Goal: Information Seeking & Learning: Compare options

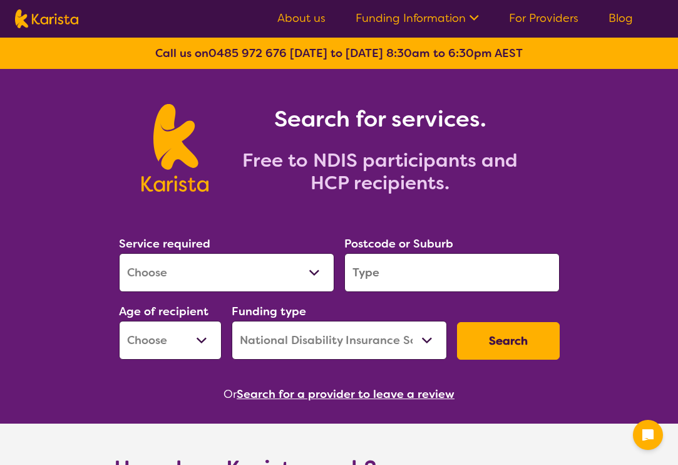
select select "NDIS"
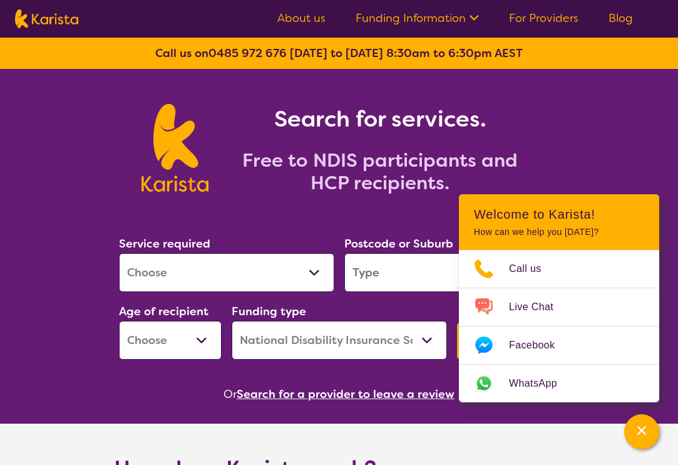
select select "Support worker"
click at [397, 276] on input "search" at bounding box center [451, 272] width 215 height 39
click at [651, 160] on div "Search for services. Free to NDIS participants and HCP recipients." at bounding box center [339, 134] width 678 height 130
click at [649, 160] on div "Search for services. Free to NDIS participants and HCP recipients." at bounding box center [339, 134] width 678 height 130
click at [625, 163] on div "Search for services. Free to NDIS participants and HCP recipients." at bounding box center [339, 134] width 678 height 130
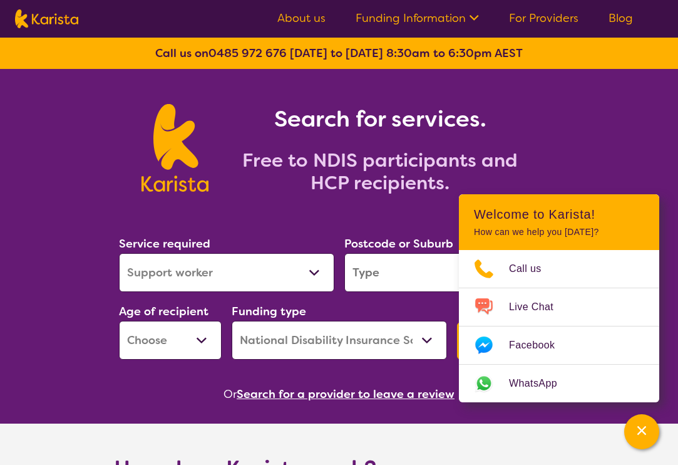
click at [418, 374] on section "Service required Allied Health Assistant Assessment ([MEDICAL_DATA] or [MEDICAL…" at bounding box center [339, 301] width 481 height 204
select select "AG"
click at [415, 276] on input "search" at bounding box center [451, 272] width 215 height 39
click at [443, 378] on section "Service required Allied Health Assistant Assessment ([MEDICAL_DATA] or [MEDICAL…" at bounding box center [339, 301] width 481 height 204
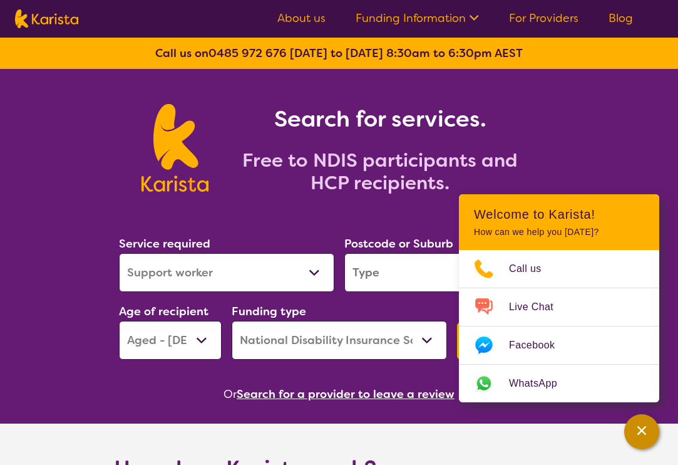
click at [641, 426] on icon "Channel Menu" at bounding box center [642, 430] width 13 height 13
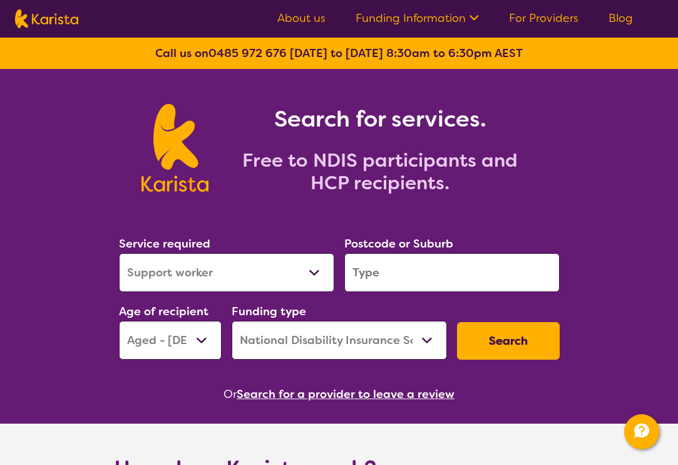
click at [418, 266] on input "search" at bounding box center [451, 272] width 215 height 39
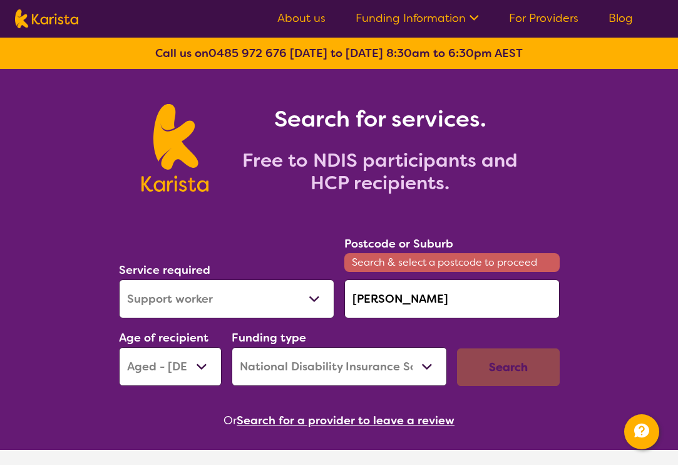
drag, startPoint x: 420, startPoint y: 263, endPoint x: 409, endPoint y: 300, distance: 38.6
click at [409, 300] on input "[PERSON_NAME]" at bounding box center [451, 298] width 215 height 39
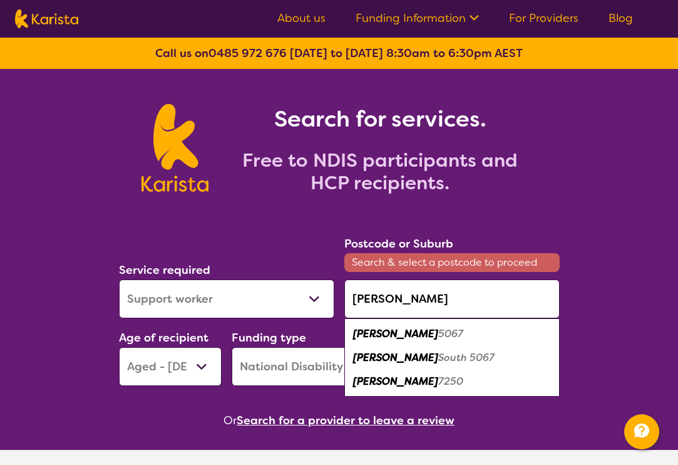
click at [438, 337] on em "5067" at bounding box center [450, 333] width 25 height 13
type input "5067"
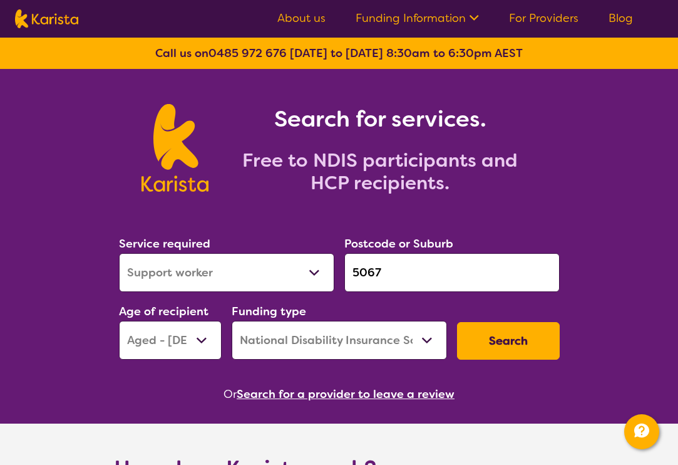
click at [513, 338] on button "Search" at bounding box center [508, 341] width 103 height 38
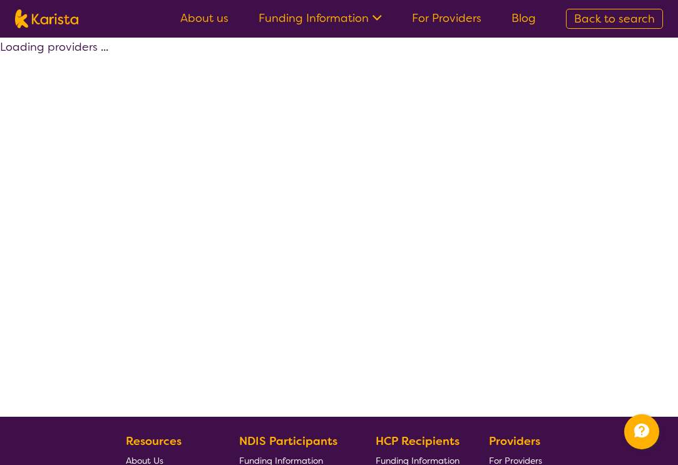
select select "by_score"
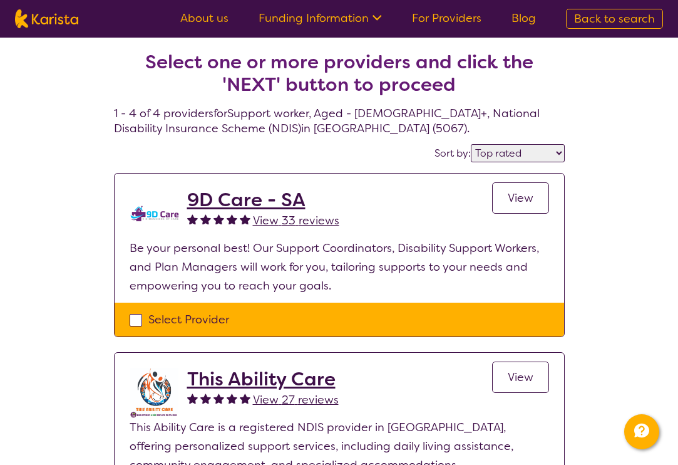
scroll to position [-1, 0]
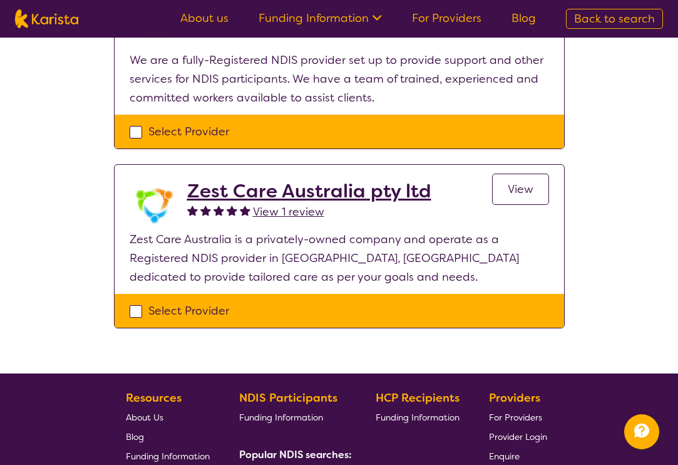
scroll to position [562, 0]
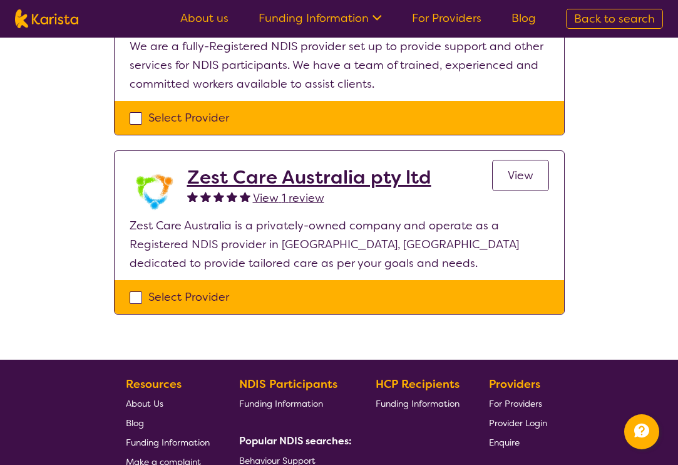
click at [521, 178] on span "View" at bounding box center [521, 175] width 26 height 15
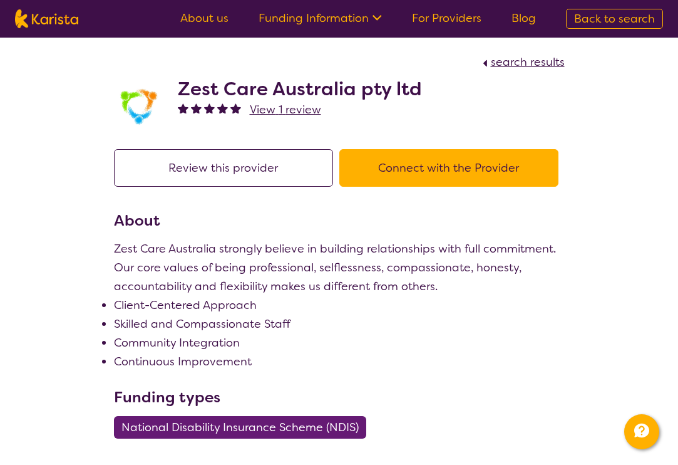
select select "by_score"
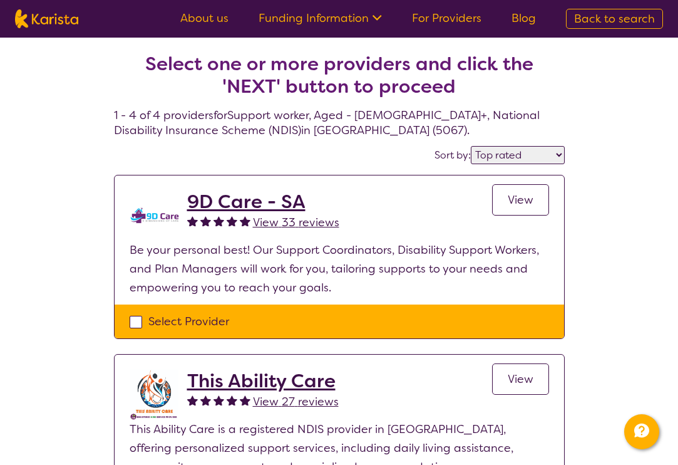
scroll to position [562, 0]
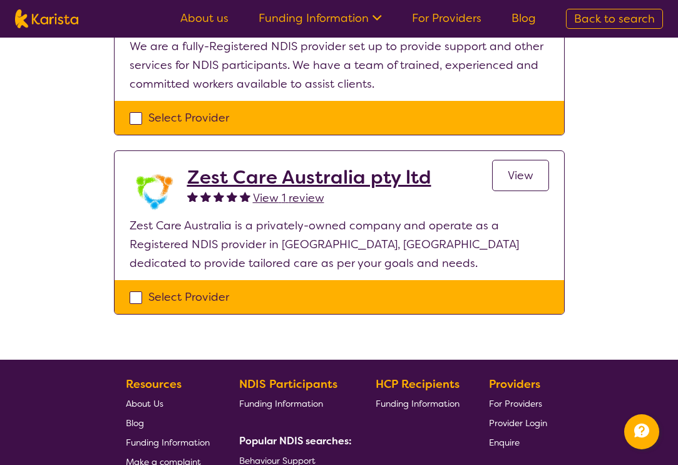
click at [525, 80] on p "We are a fully-Registered NDIS provider set up to provide support and other ser…" at bounding box center [340, 65] width 420 height 56
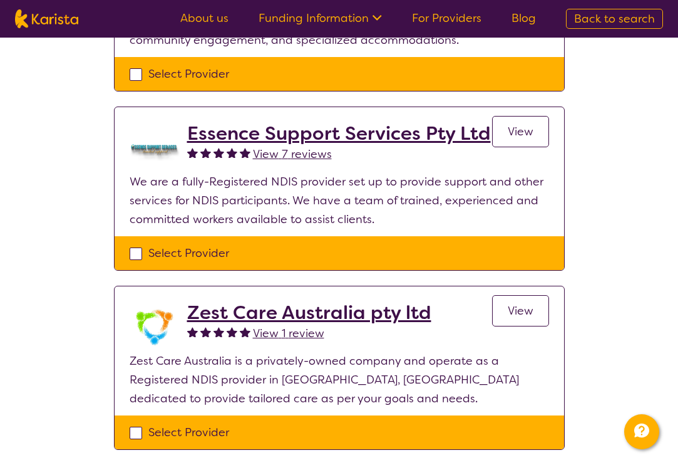
scroll to position [425, 0]
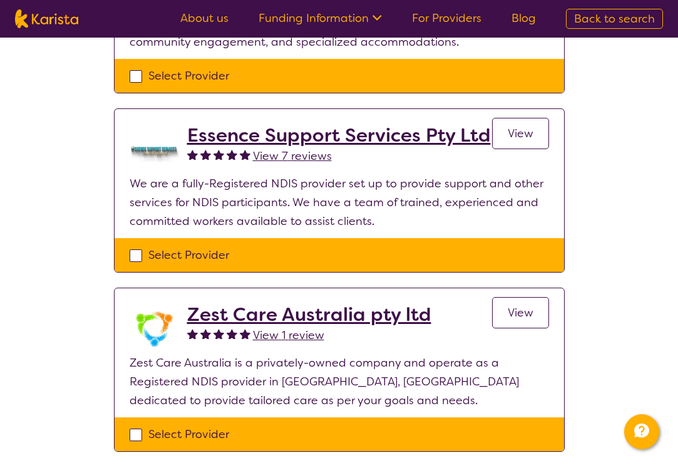
click at [520, 129] on span "View" at bounding box center [521, 133] width 26 height 15
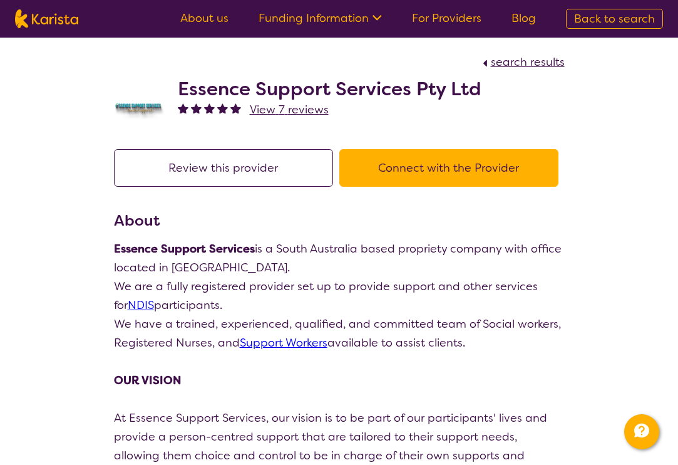
select select "by_score"
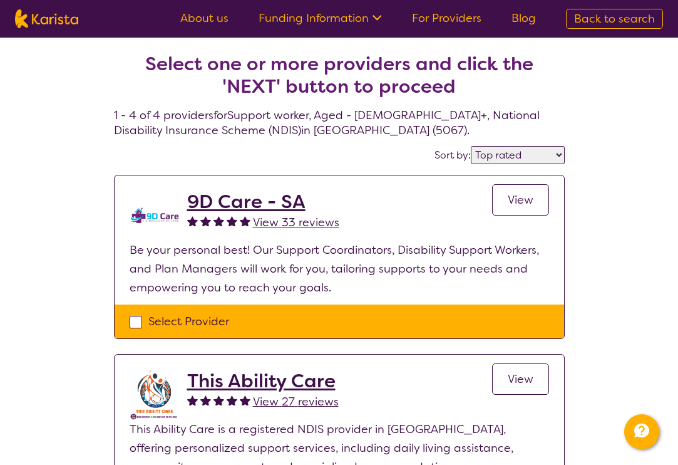
scroll to position [425, 0]
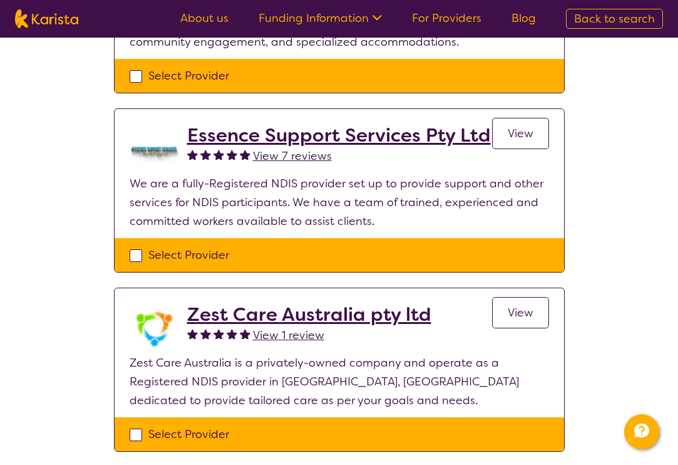
click at [634, 94] on div "Select one or more providers and click the 'NEXT' button to proceed 1 - 4 of 4 …" at bounding box center [339, 55] width 678 height 884
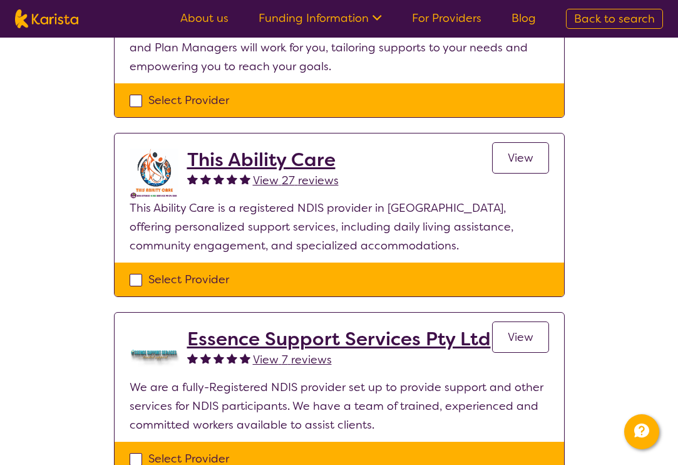
scroll to position [220, 0]
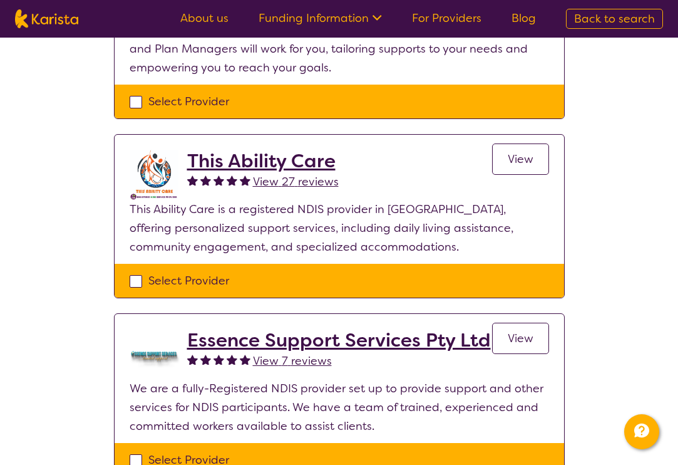
click at [518, 153] on span "View" at bounding box center [521, 159] width 26 height 15
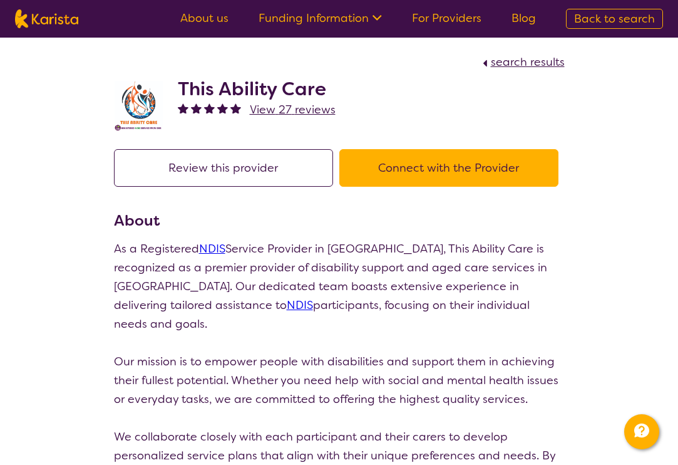
scroll to position [220, 0]
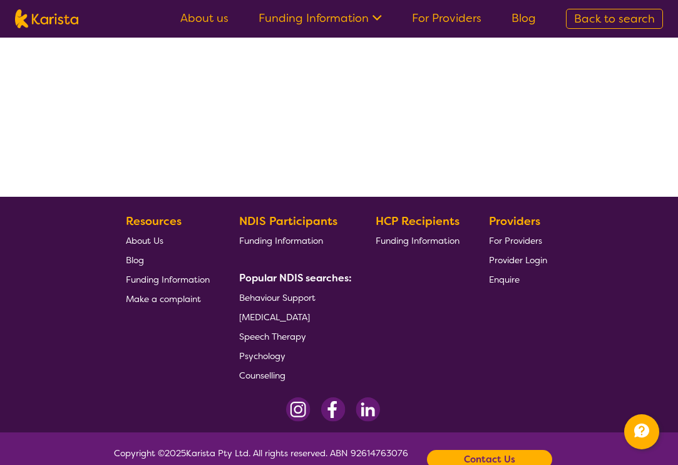
select select "Support worker"
select select "AG"
select select "NDIS"
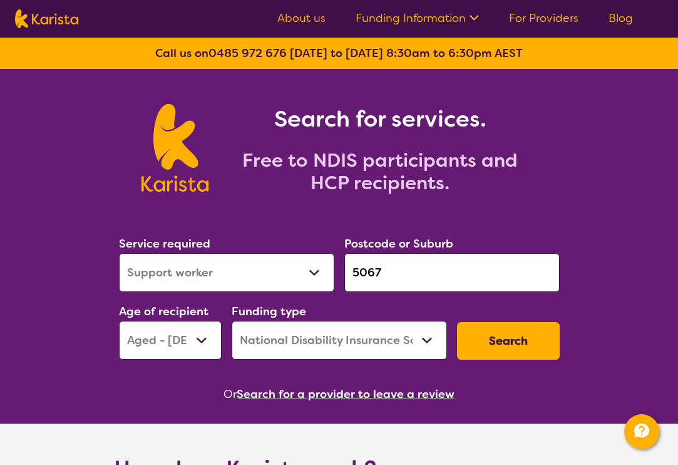
click at [535, 348] on button "Search" at bounding box center [508, 341] width 103 height 38
select select "by_score"
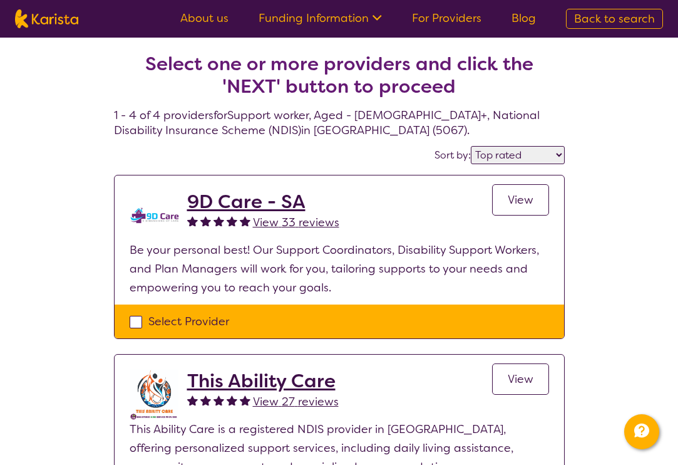
click at [521, 198] on span "View" at bounding box center [521, 199] width 26 height 15
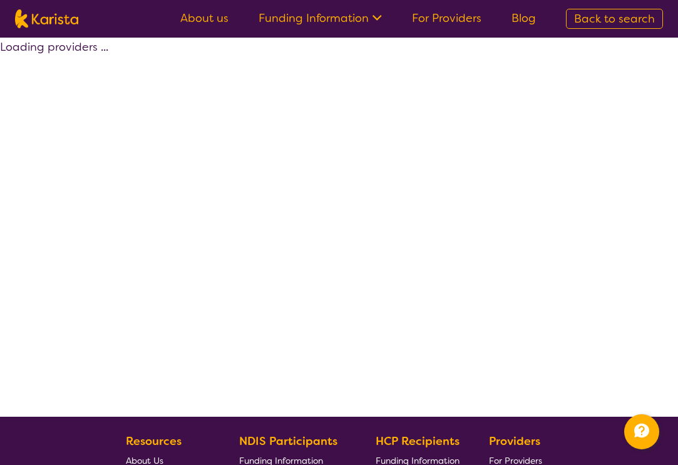
select select "by_score"
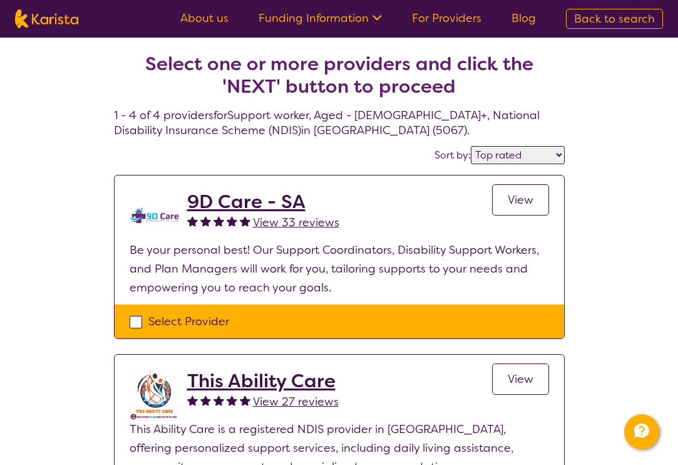
select select "Support worker"
select select "AG"
select select "NDIS"
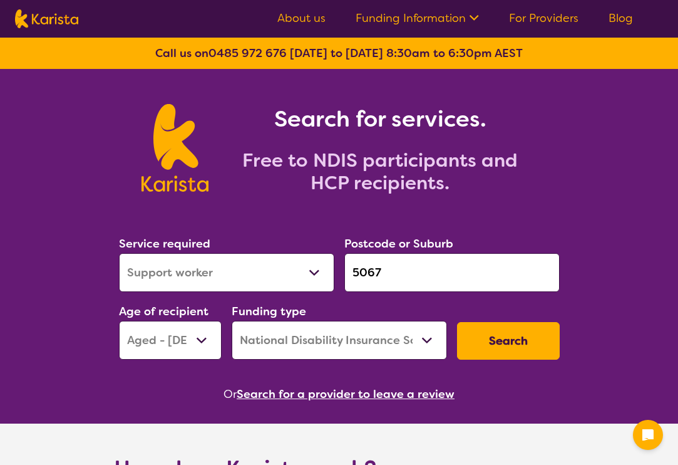
select select "Support worker"
select select "AG"
select select "NDIS"
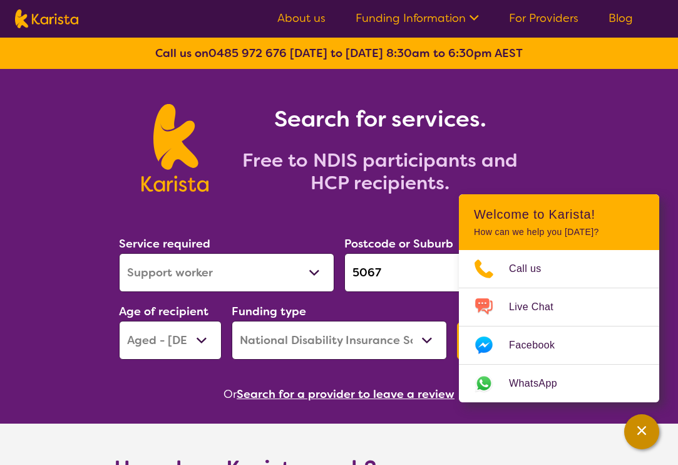
click at [637, 430] on icon "Channel Menu" at bounding box center [642, 430] width 13 height 13
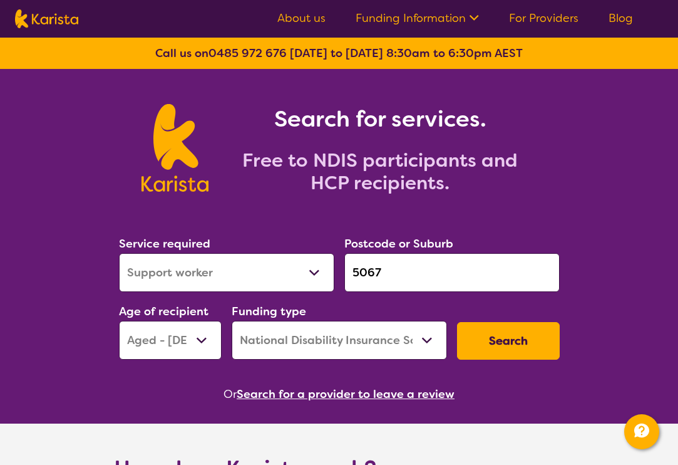
click at [502, 341] on button "Search" at bounding box center [508, 341] width 103 height 38
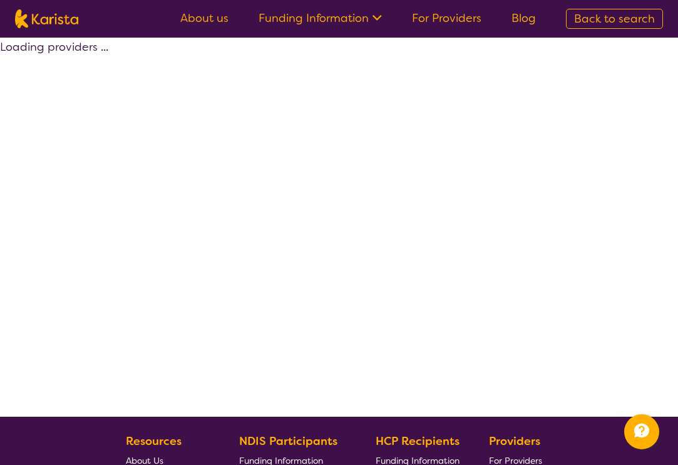
select select "by_score"
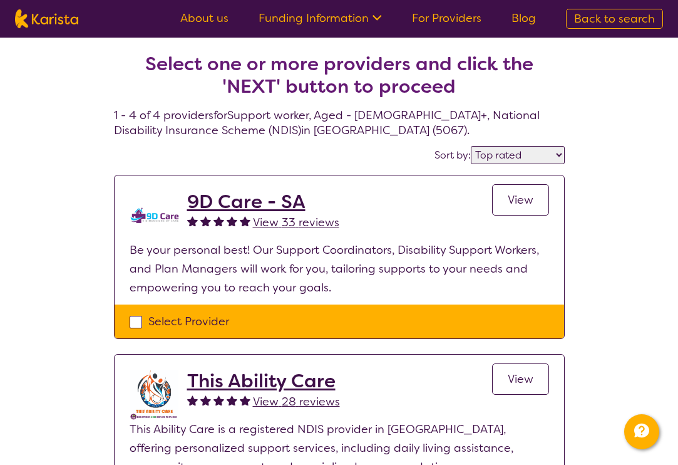
click at [517, 198] on span "View" at bounding box center [521, 199] width 26 height 15
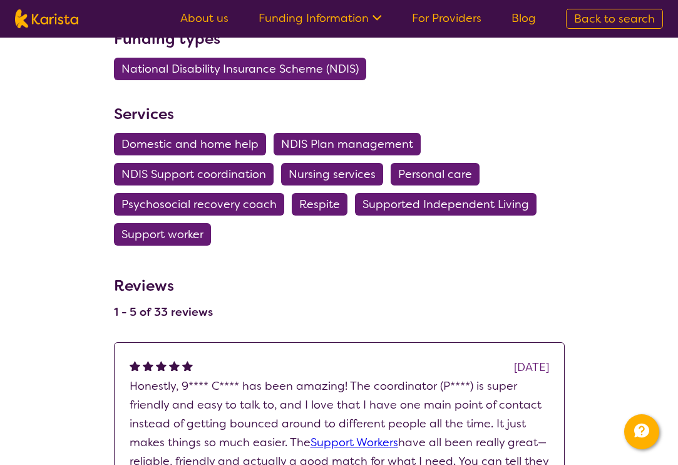
scroll to position [732, 0]
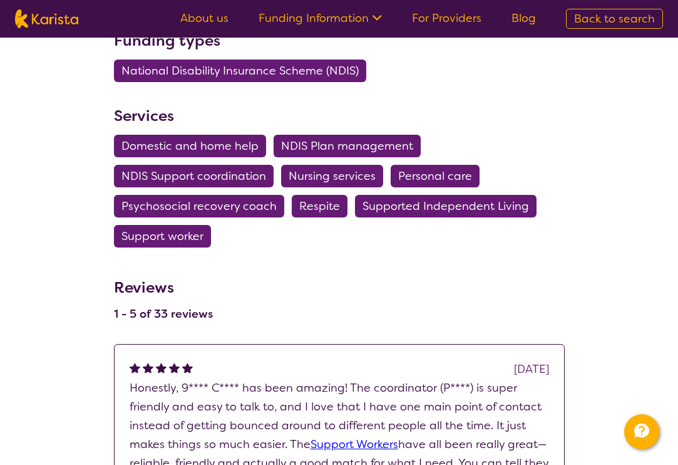
click at [314, 204] on span "Respite" at bounding box center [319, 206] width 41 height 23
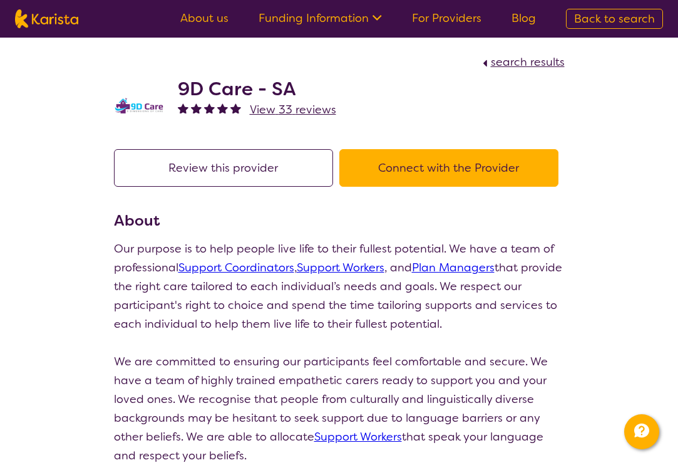
select select "Respite"
select select "AG"
select select "NDIS"
select select "Respite"
select select "AG"
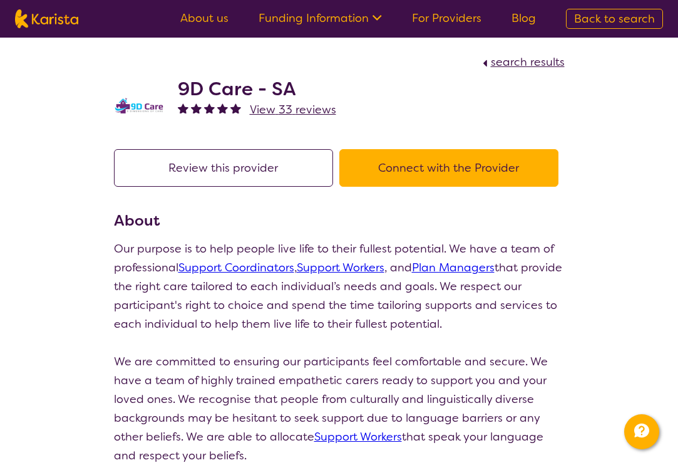
select select "NDIS"
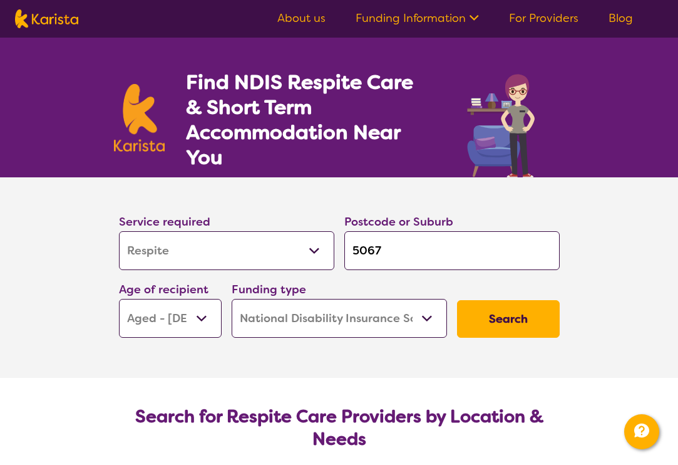
click at [493, 317] on button "Search" at bounding box center [508, 319] width 103 height 38
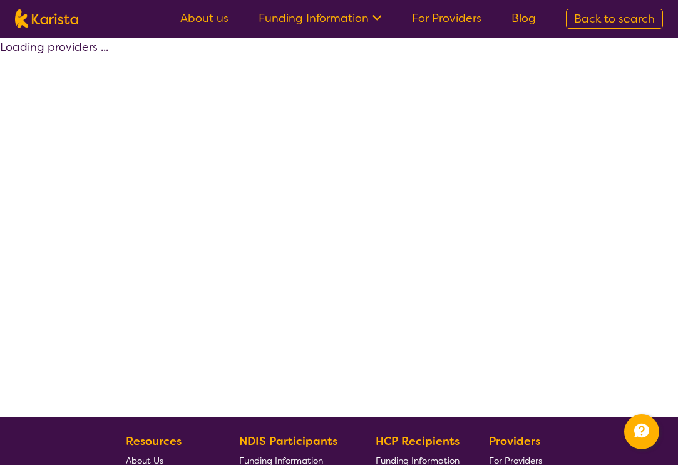
select select "by_score"
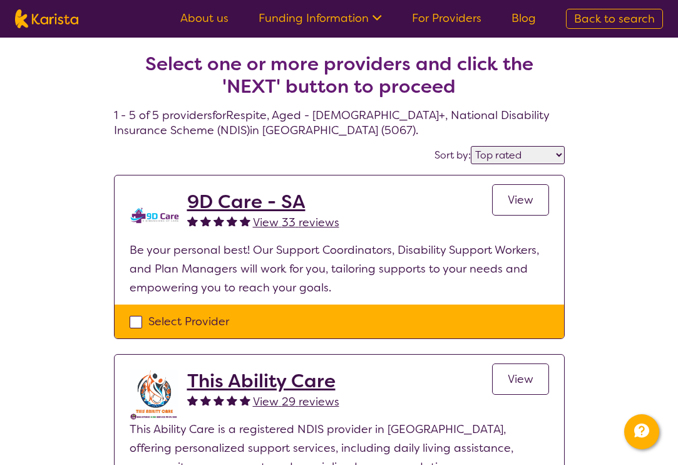
click at [525, 198] on span "View" at bounding box center [521, 199] width 26 height 15
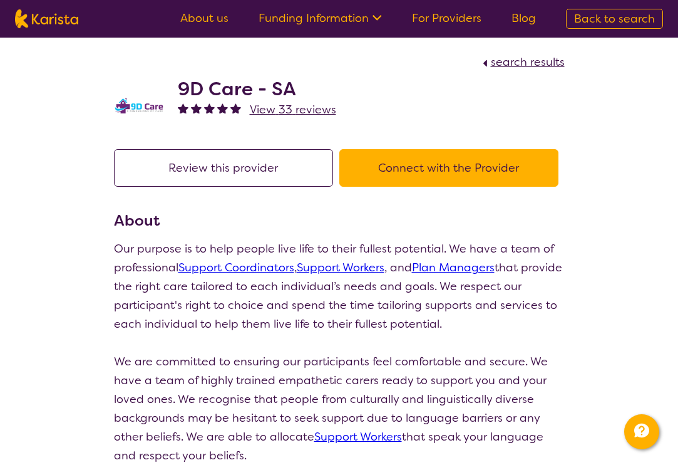
click at [389, 166] on button "Connect with the Provider" at bounding box center [448, 168] width 219 height 38
select select "by_score"
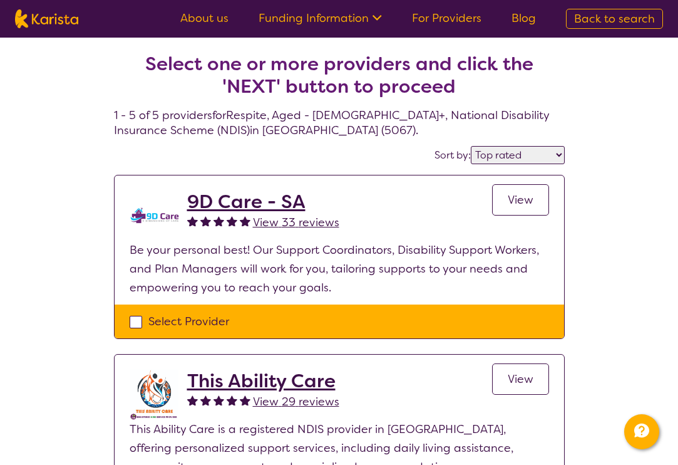
click at [523, 201] on span "View" at bounding box center [521, 199] width 26 height 15
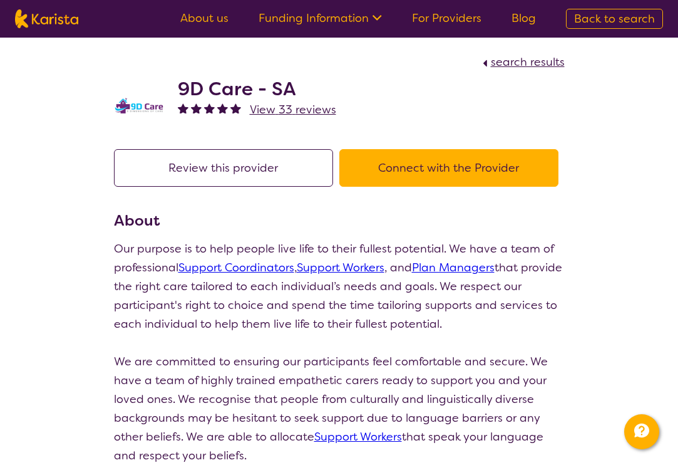
select select "by_score"
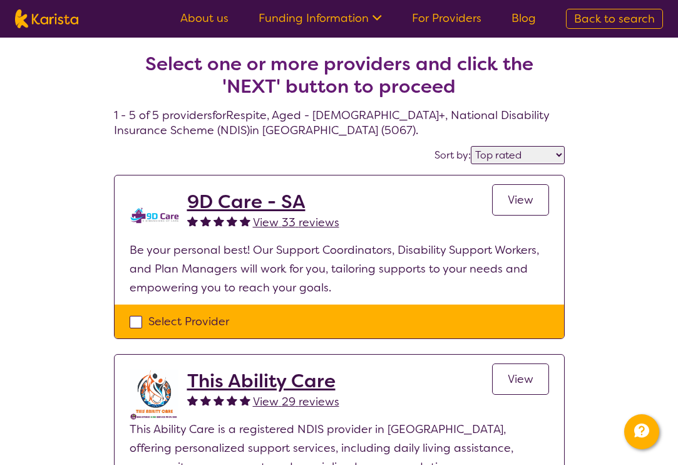
click at [228, 199] on h2 "9D Care - SA" at bounding box center [263, 201] width 152 height 23
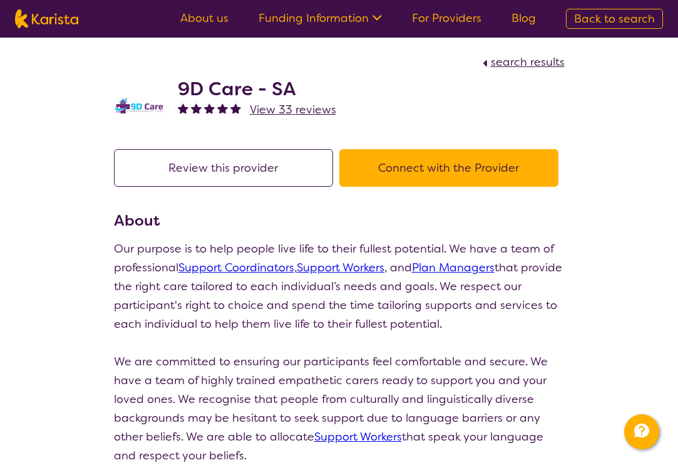
select select "by_score"
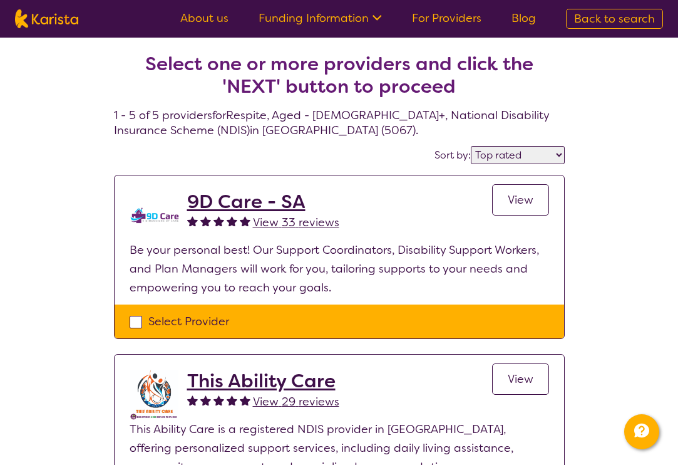
click at [133, 321] on div "Select Provider" at bounding box center [340, 321] width 420 height 19
checkbox input "true"
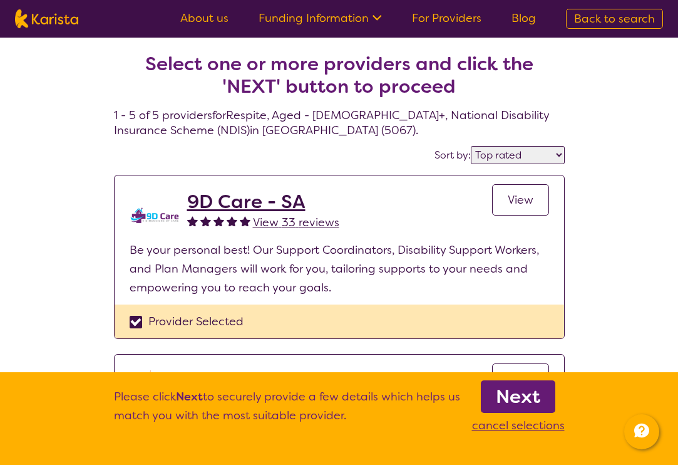
click at [530, 198] on span "View" at bounding box center [521, 199] width 26 height 15
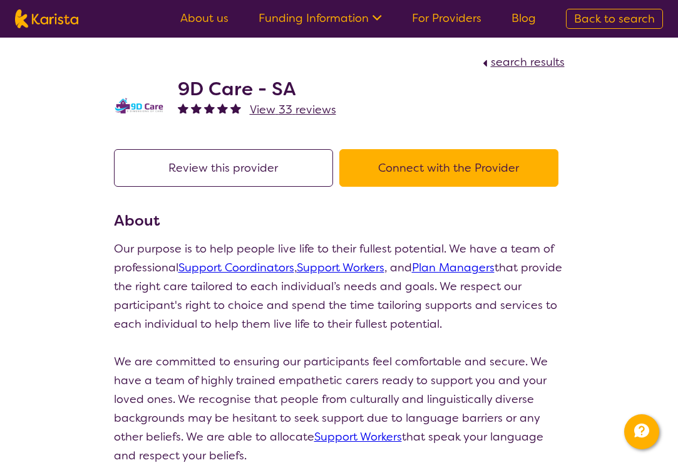
select select "by_score"
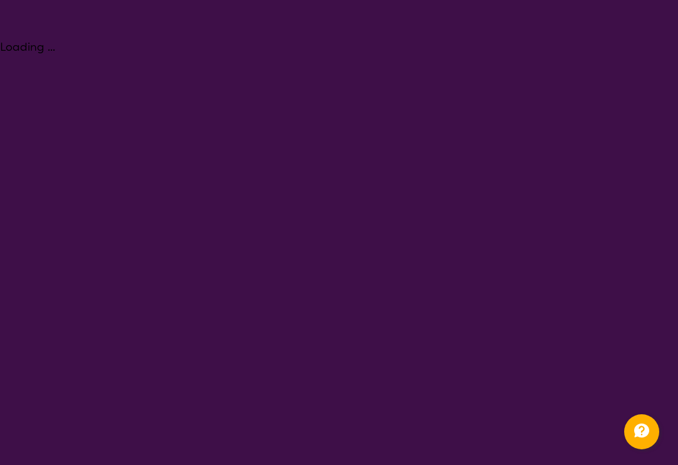
select select "Respite"
select select "AG"
select select "NDIS"
select select "Respite"
select select "AG"
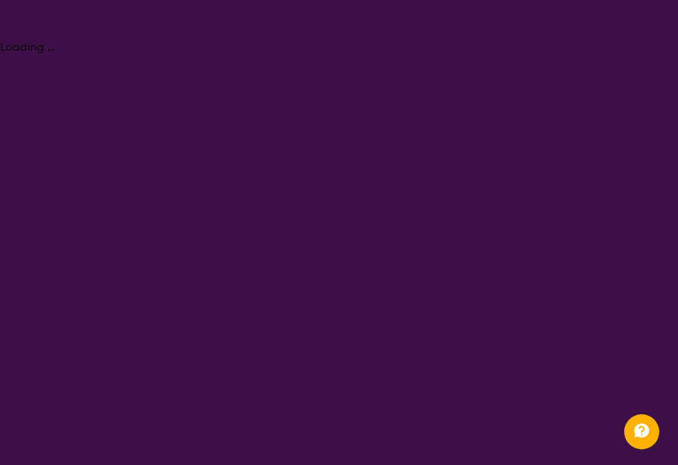
select select "NDIS"
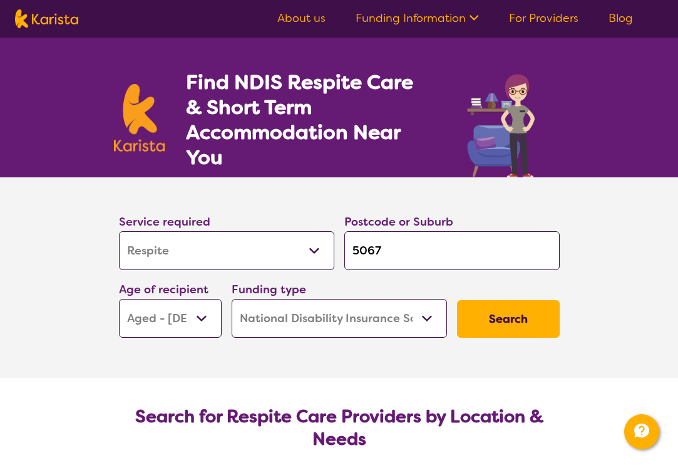
select select "Support worker"
click at [513, 321] on button "Search" at bounding box center [508, 319] width 103 height 38
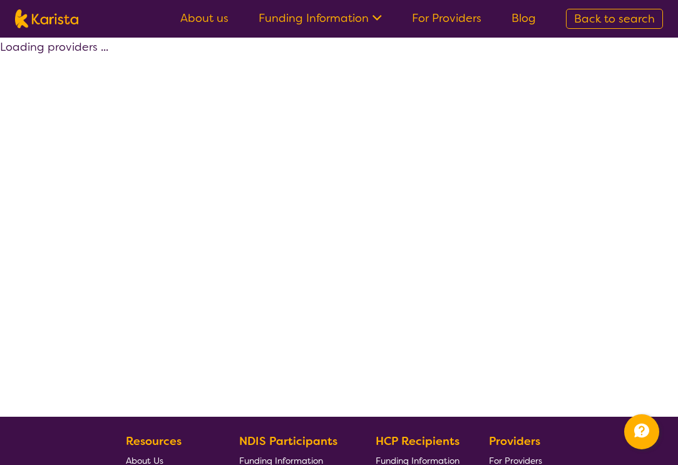
select select "by_score"
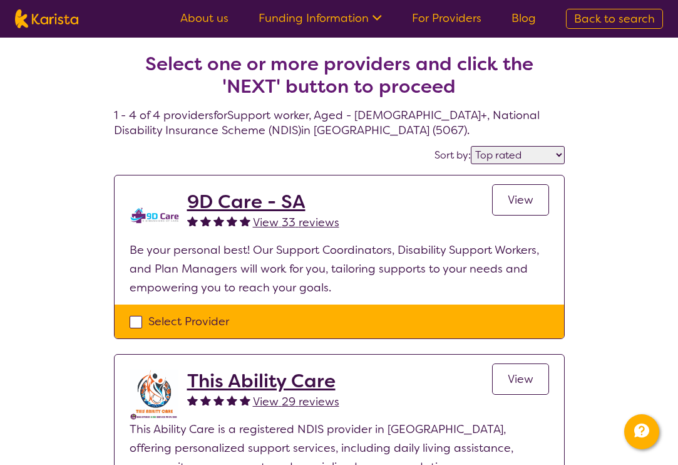
click at [306, 398] on span "View 29 reviews" at bounding box center [296, 401] width 86 height 15
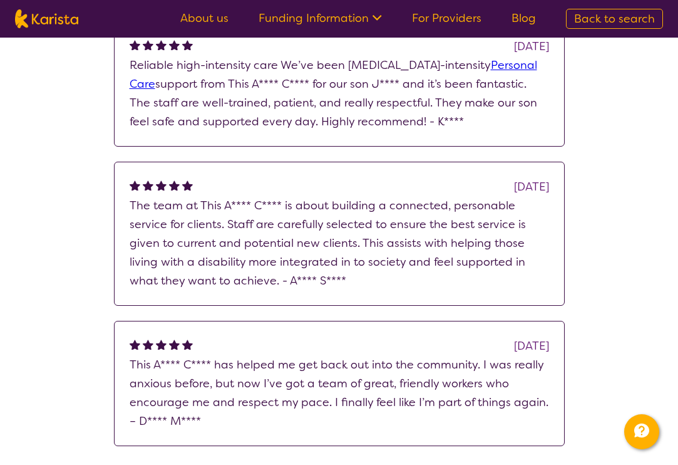
scroll to position [606, 0]
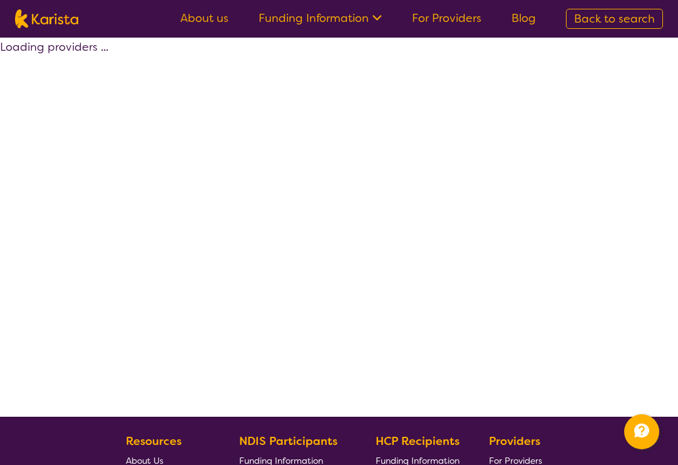
select select "by_score"
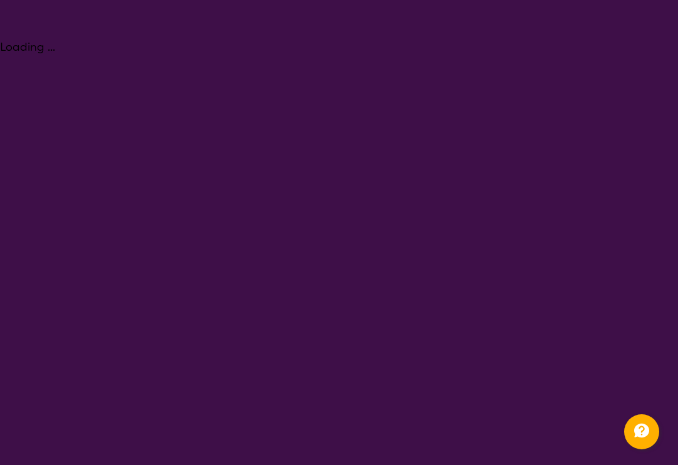
select select "Respite"
select select "AG"
select select "NDIS"
select select "Respite"
select select "AG"
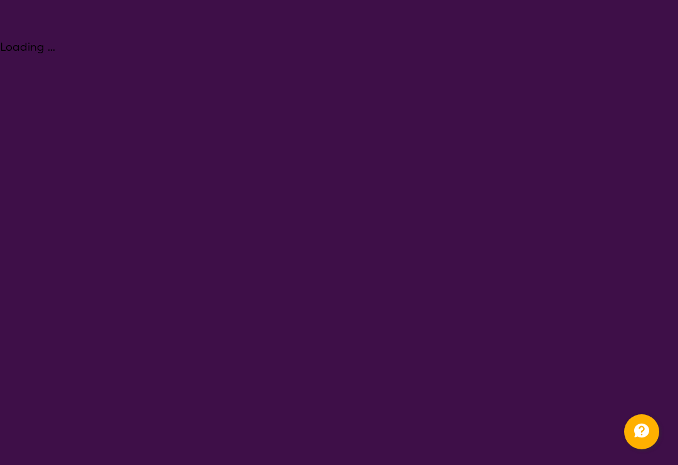
select select "NDIS"
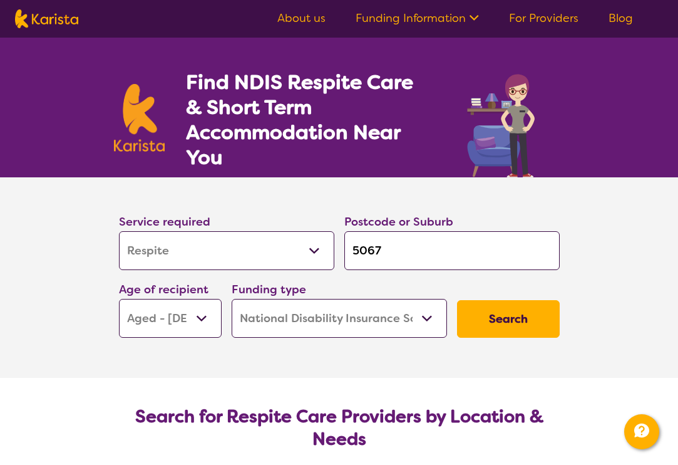
select select "Support worker"
click at [666, 273] on section "Service required Allied Health Assistant Assessment (ADHD or Autism) Behaviour …" at bounding box center [339, 277] width 678 height 200
click at [577, 402] on section "Search for Respite Care Providers by Location & Needs Karista offers a free and…" at bounding box center [339, 465] width 481 height 174
click at [642, 227] on section "Service required Allied Health Assistant Assessment (ADHD or Autism) Behaviour …" at bounding box center [339, 277] width 678 height 200
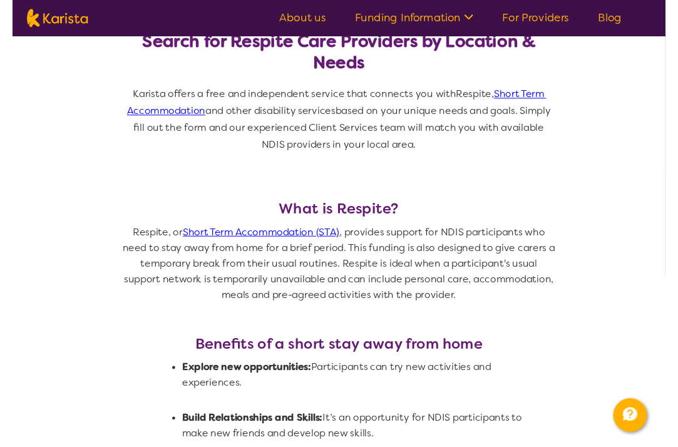
scroll to position [363, 0]
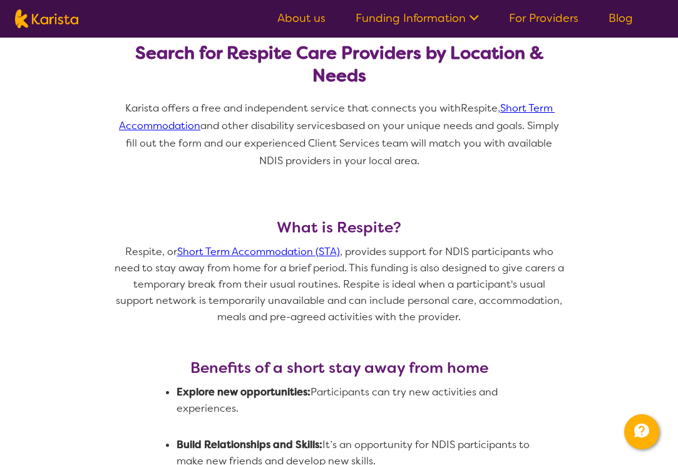
click at [275, 254] on link "Short Term Accommodation (STA)" at bounding box center [258, 251] width 163 height 13
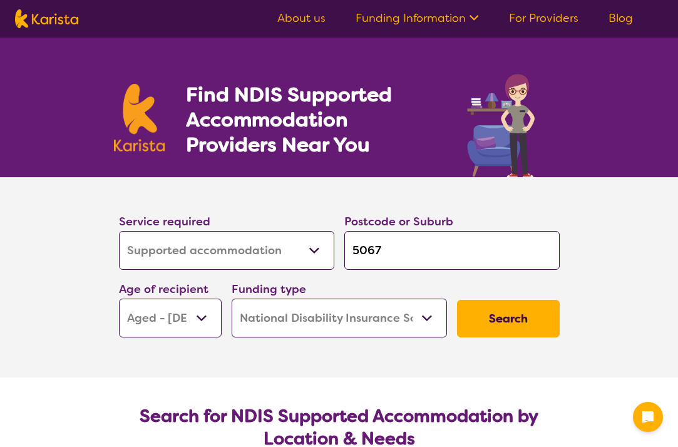
select select "Supported accommodation"
select select "AG"
select select "NDIS"
select select "Supported accommodation"
select select "AG"
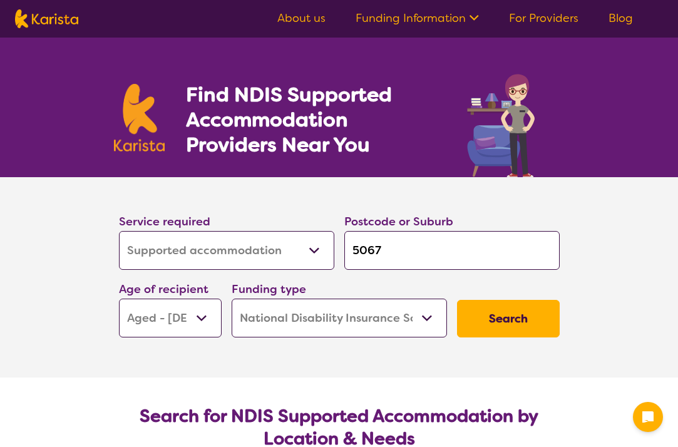
select select "NDIS"
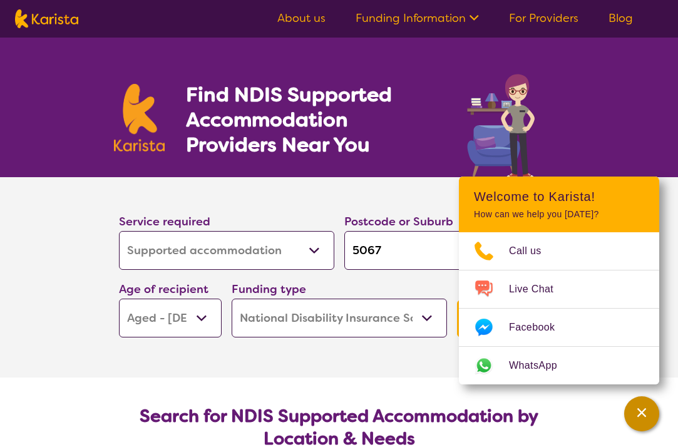
click at [641, 405] on div "Channel Menu" at bounding box center [641, 414] width 25 height 28
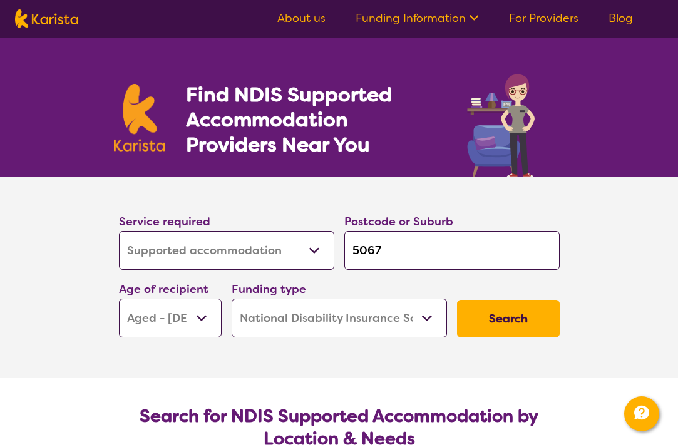
click at [509, 319] on button "Search" at bounding box center [508, 319] width 103 height 38
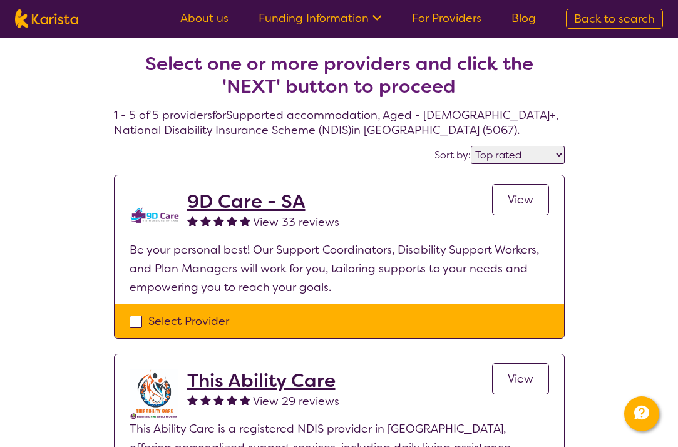
select select "highly_reviewed"
click at [519, 202] on span "View" at bounding box center [521, 199] width 26 height 15
select select "by_score"
click at [135, 321] on div "Select Provider" at bounding box center [340, 321] width 420 height 19
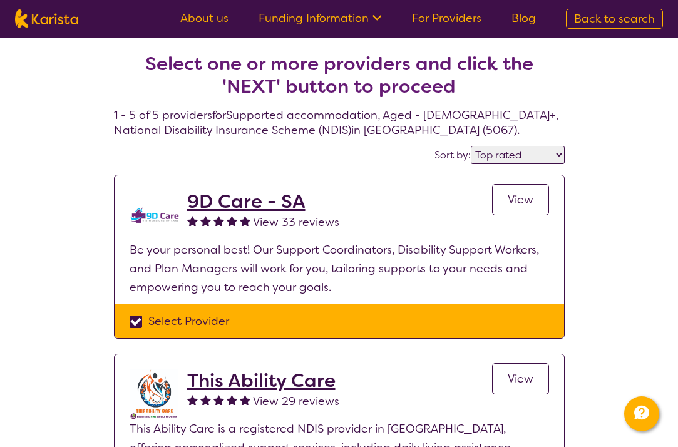
checkbox input "true"
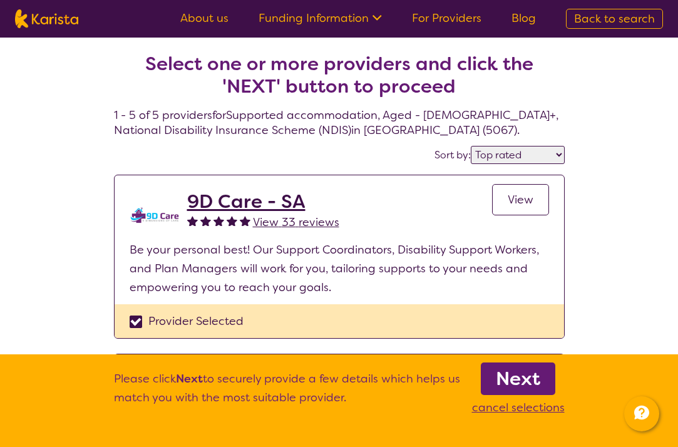
click at [516, 376] on b "Next" at bounding box center [518, 378] width 44 height 25
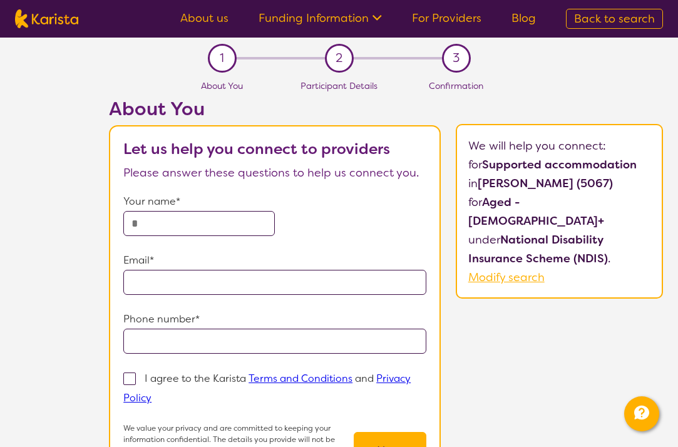
select select "by_score"
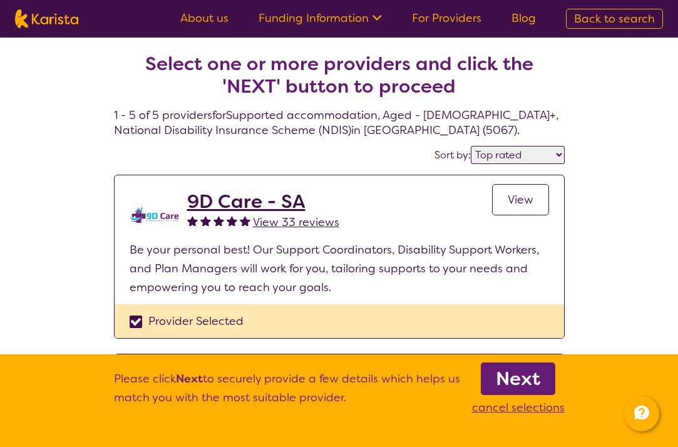
click at [223, 198] on h2 "9D Care - SA" at bounding box center [263, 201] width 152 height 23
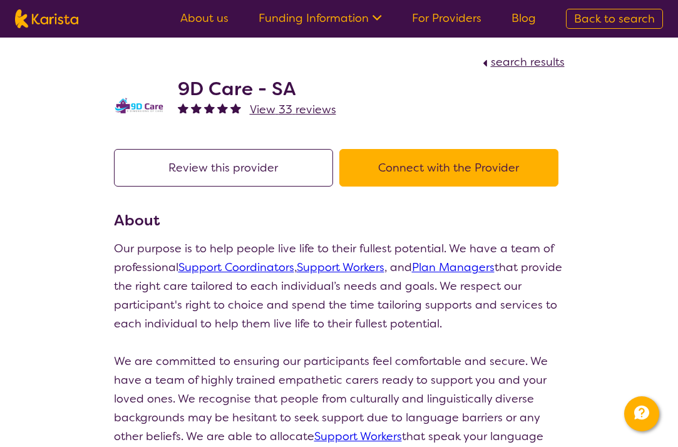
select select "by_score"
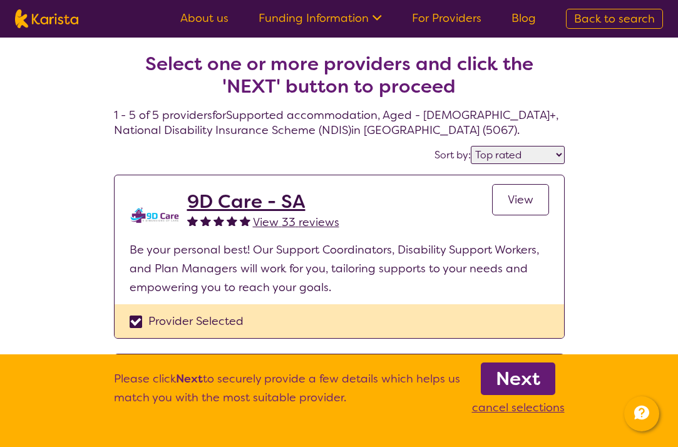
click at [134, 318] on div "Provider Selected" at bounding box center [340, 321] width 420 height 19
checkbox input "false"
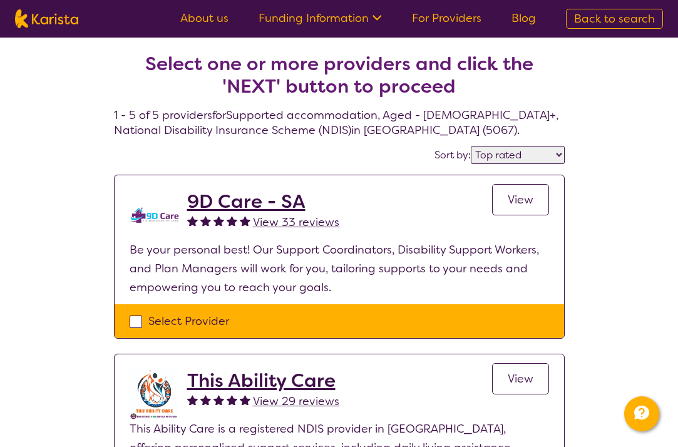
click at [518, 205] on span "View" at bounding box center [521, 199] width 26 height 15
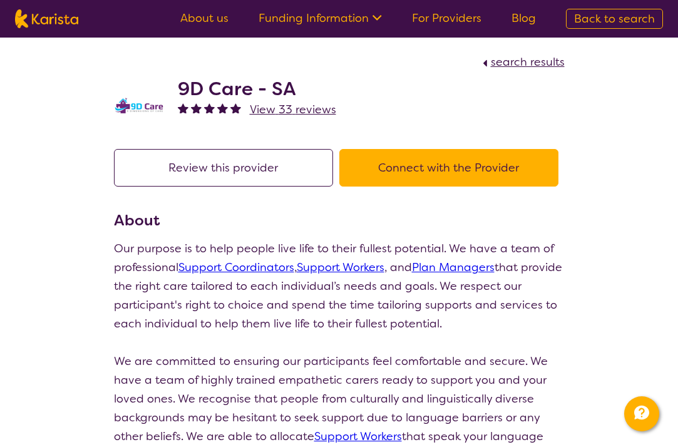
select select "by_score"
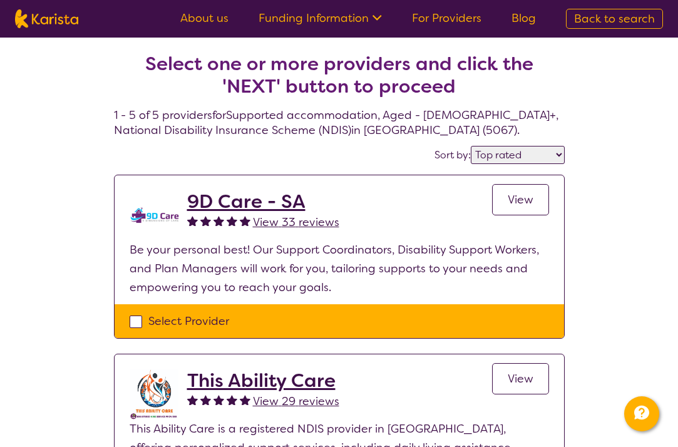
click at [249, 200] on h2 "9D Care - SA" at bounding box center [263, 201] width 152 height 23
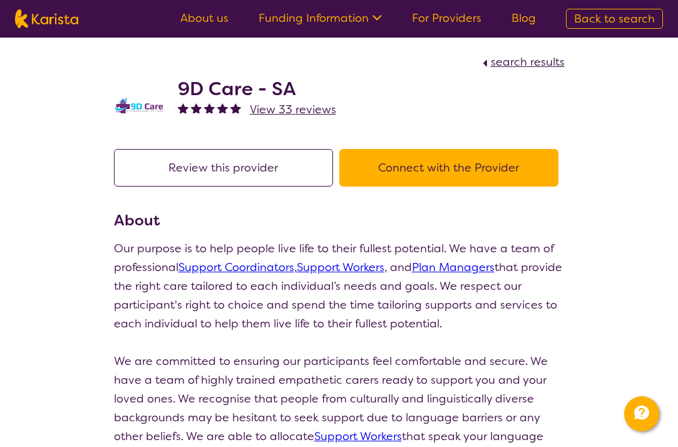
click at [296, 112] on span "View 33 reviews" at bounding box center [293, 109] width 86 height 15
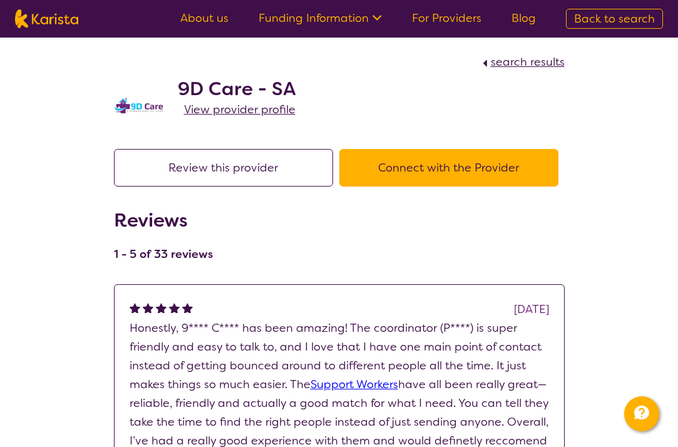
click at [296, 112] on div "9D Care - SA View provider profile" at bounding box center [339, 102] width 451 height 63
click at [254, 113] on span "View provider profile" at bounding box center [239, 109] width 111 height 15
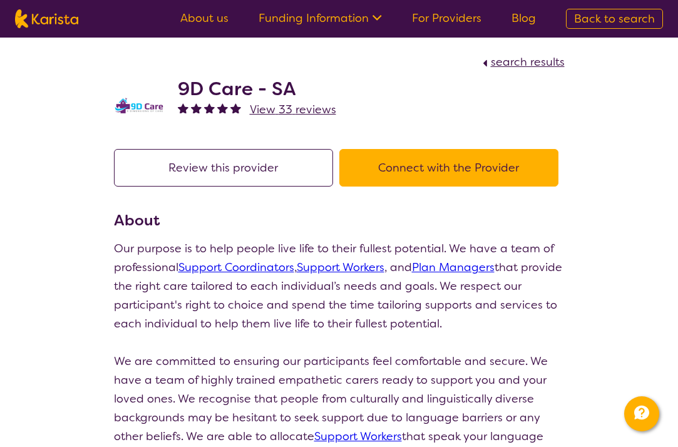
click at [418, 158] on button "Connect with the Provider" at bounding box center [448, 168] width 219 height 38
select select "by_score"
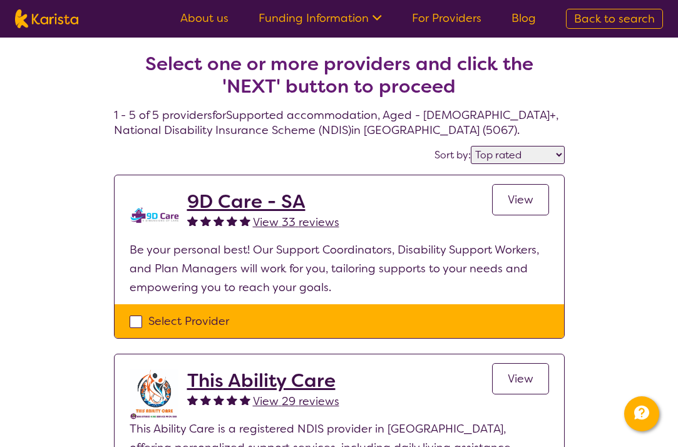
click at [137, 321] on div "Select Provider" at bounding box center [340, 321] width 420 height 19
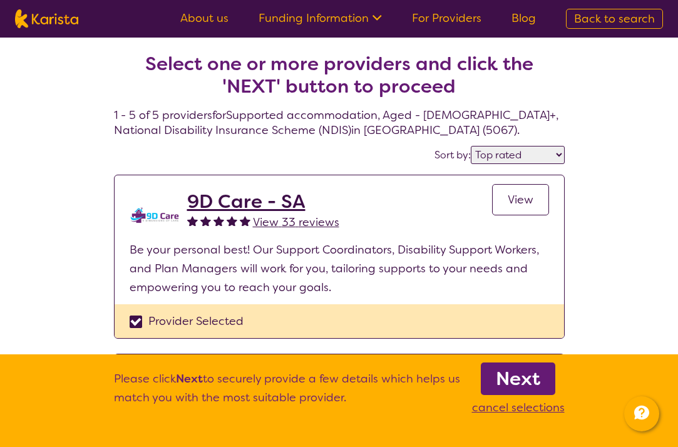
click at [131, 322] on div "Provider Selected" at bounding box center [340, 321] width 420 height 19
checkbox input "false"
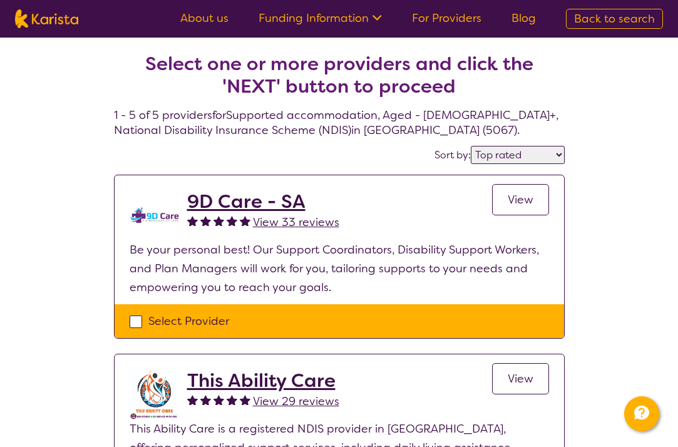
click at [527, 197] on span "View" at bounding box center [521, 199] width 26 height 15
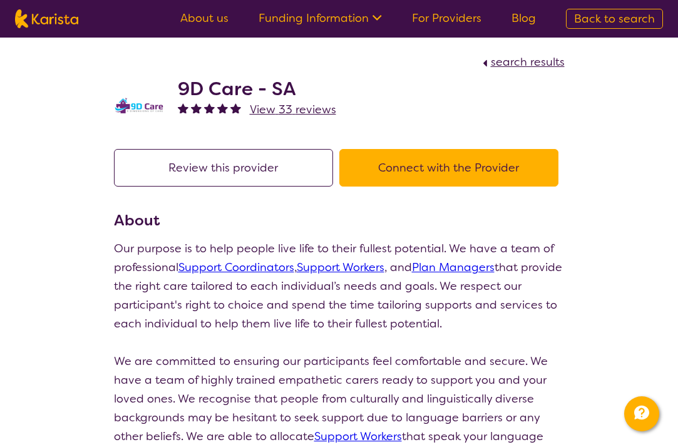
select select "by_score"
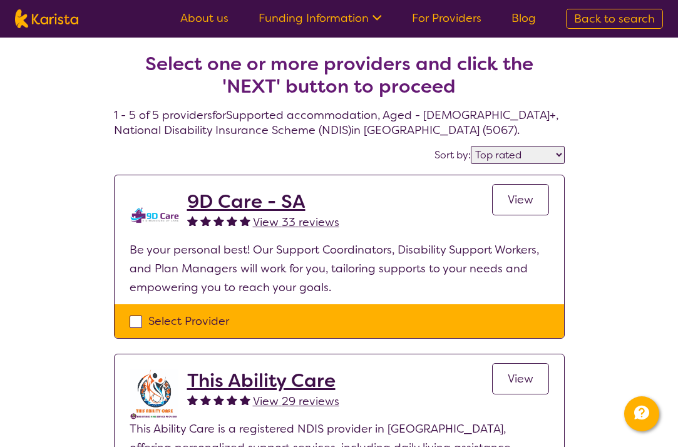
click at [135, 322] on div "Select Provider" at bounding box center [340, 321] width 420 height 19
checkbox input "true"
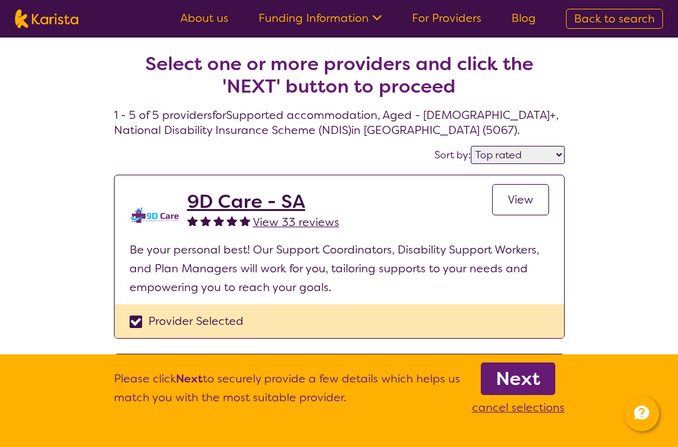
click at [522, 376] on b "Next" at bounding box center [518, 378] width 44 height 25
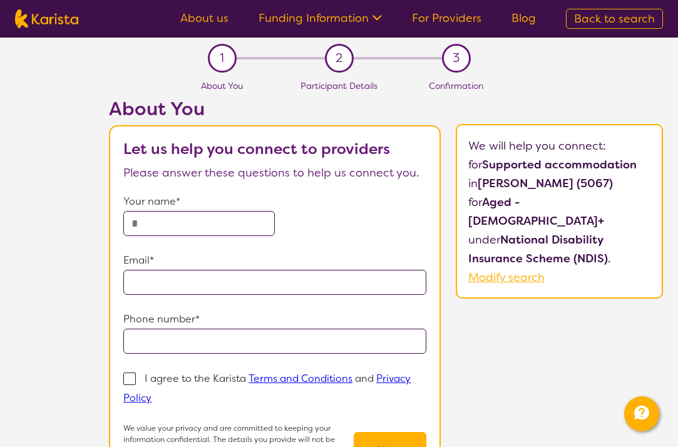
select select "by_score"
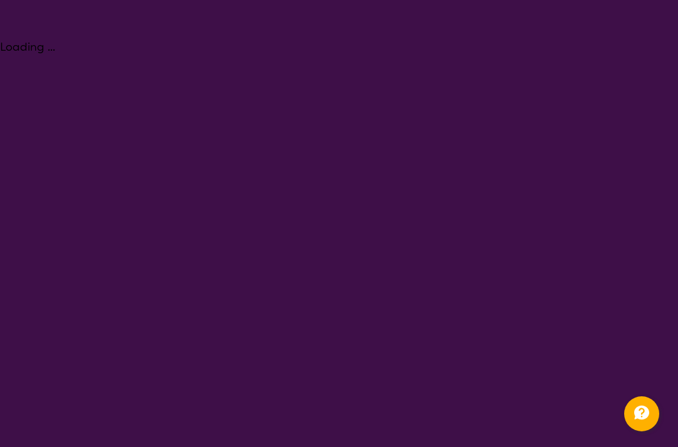
select select "Supported accommodation"
select select "AG"
select select "NDIS"
select select "Supported accommodation"
select select "AG"
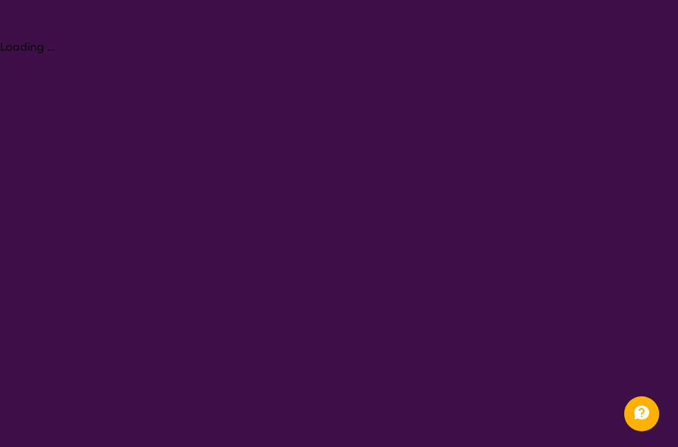
select select "NDIS"
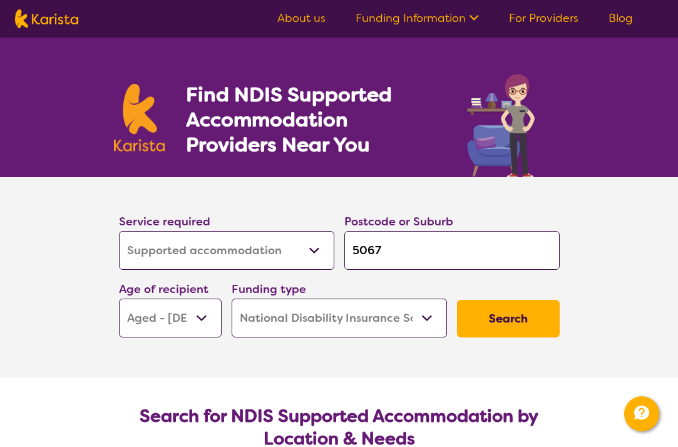
select select "Support worker"
click at [518, 318] on button "Search" at bounding box center [508, 319] width 103 height 38
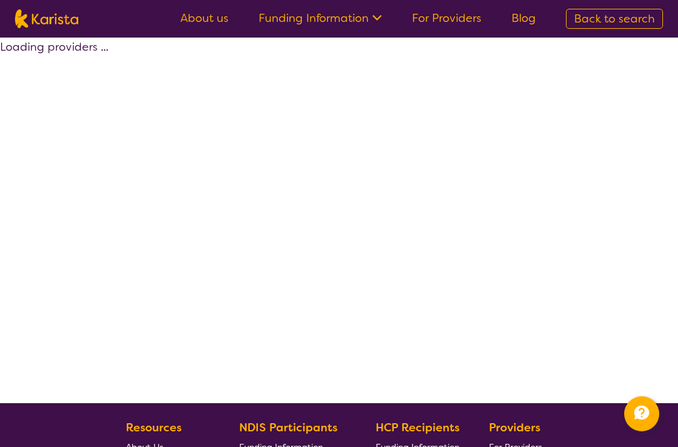
select select "by_score"
